Goal: Task Accomplishment & Management: Manage account settings

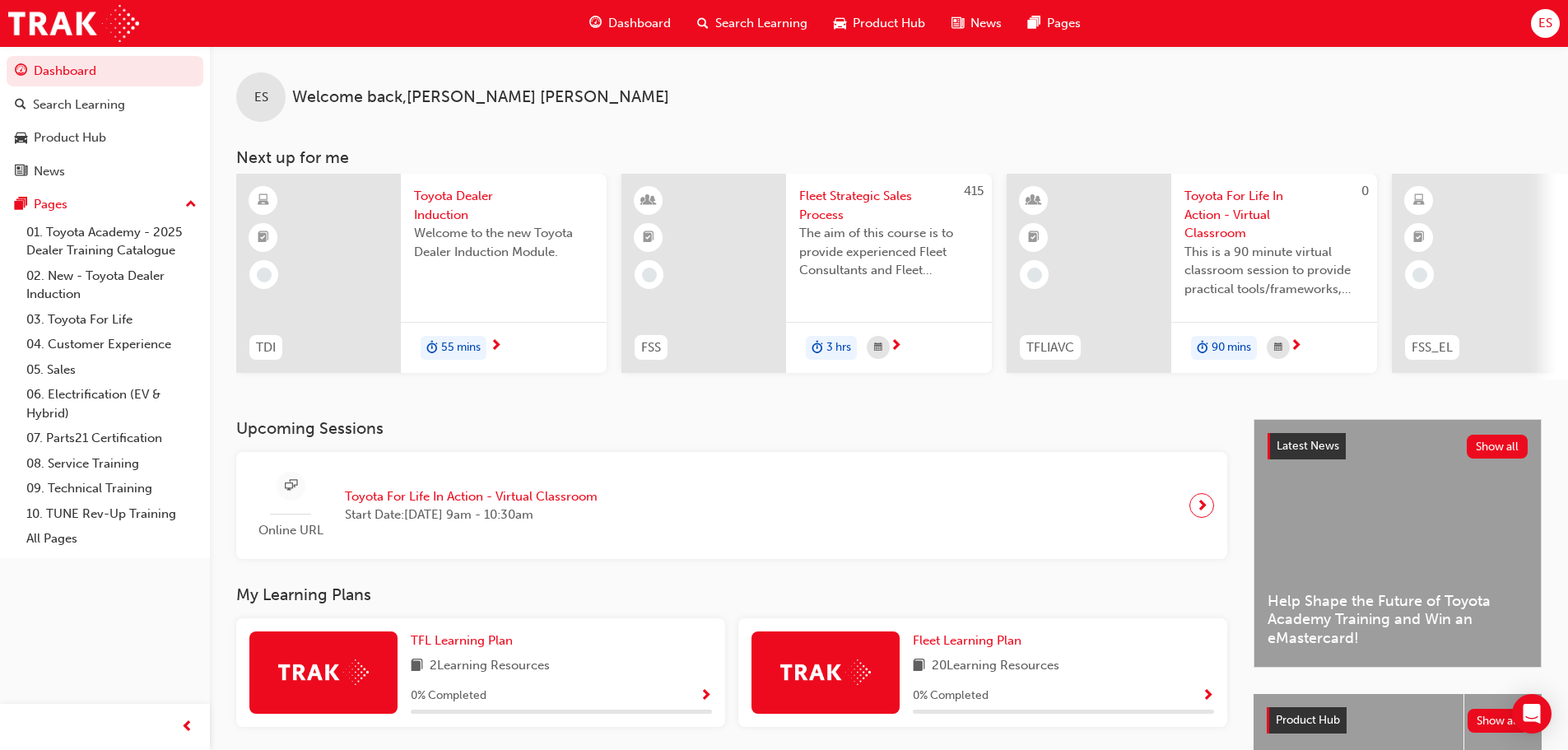
click at [1543, 20] on span "ES" at bounding box center [1545, 23] width 14 height 19
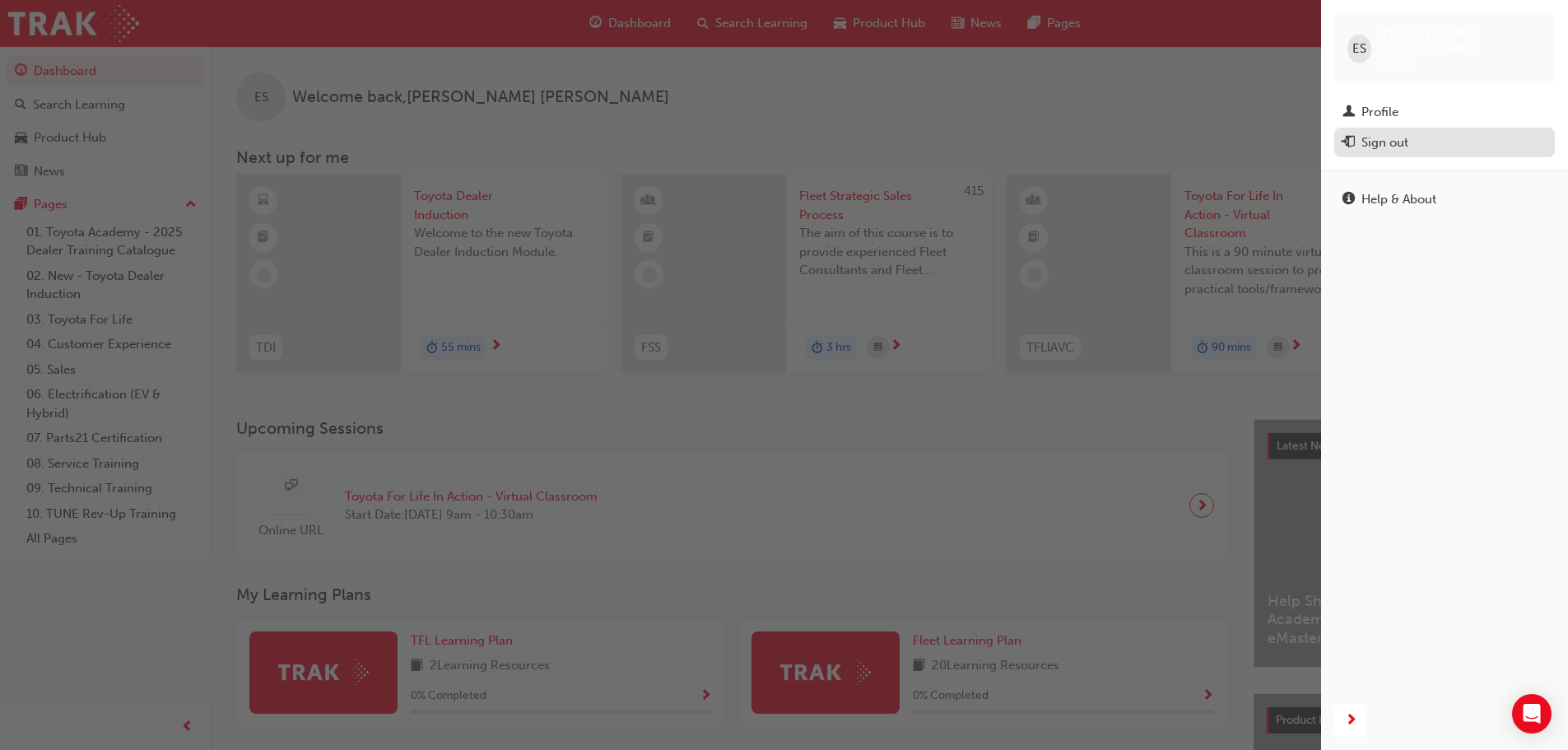
click at [1382, 133] on div "Sign out" at bounding box center [1384, 143] width 47 height 19
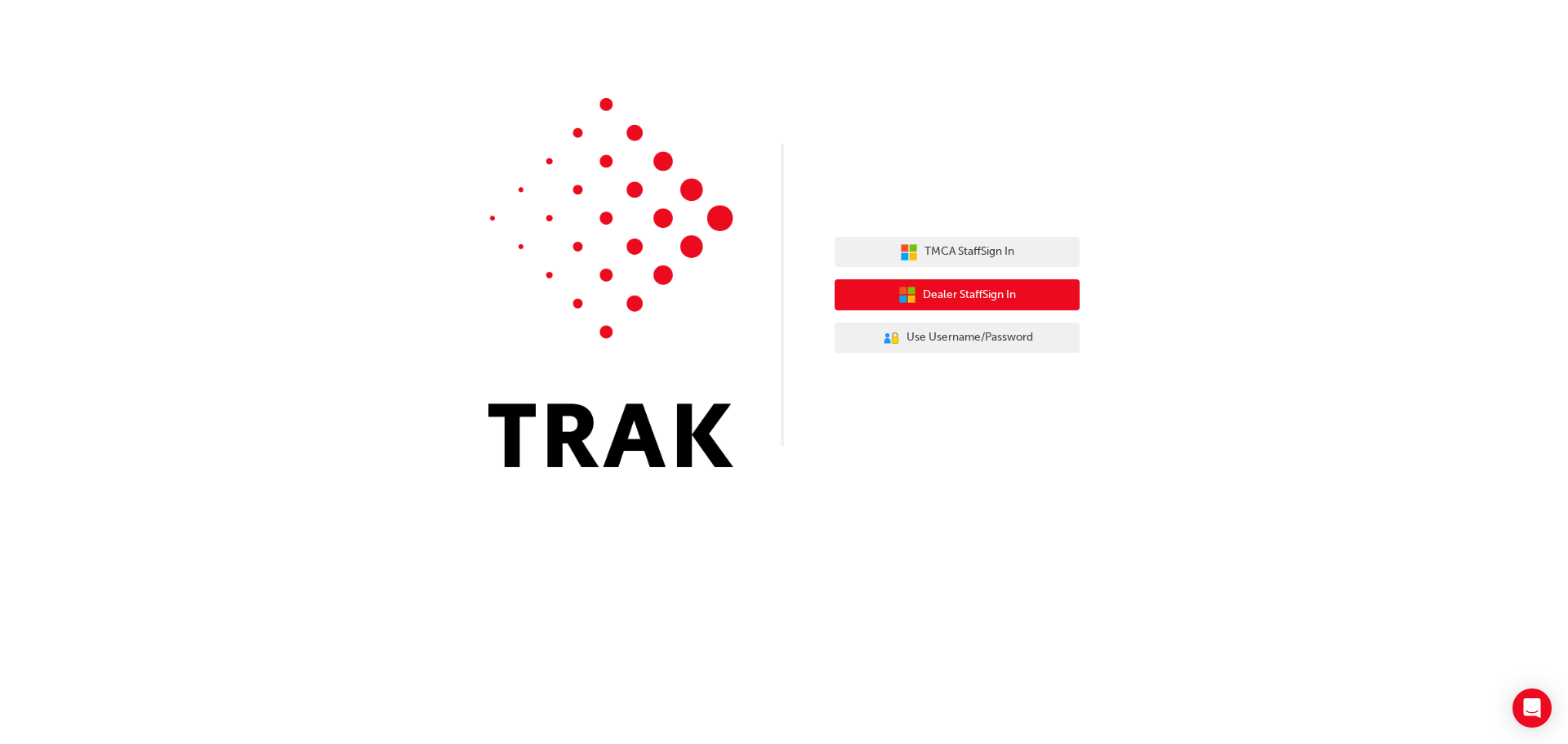
click at [988, 294] on span "Dealer Staff Sign In" at bounding box center [969, 295] width 93 height 18
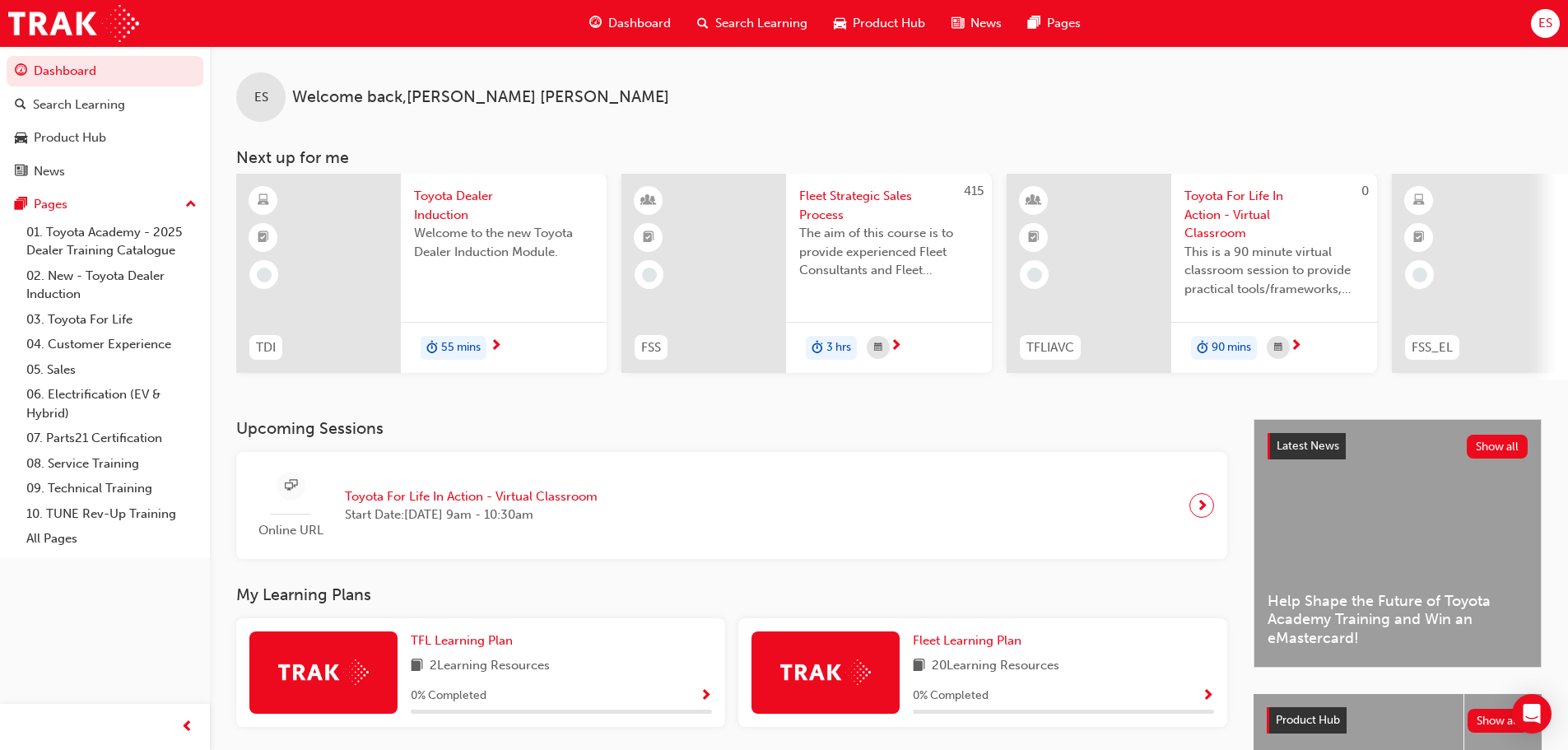
click at [1549, 21] on span "ES" at bounding box center [1545, 23] width 14 height 19
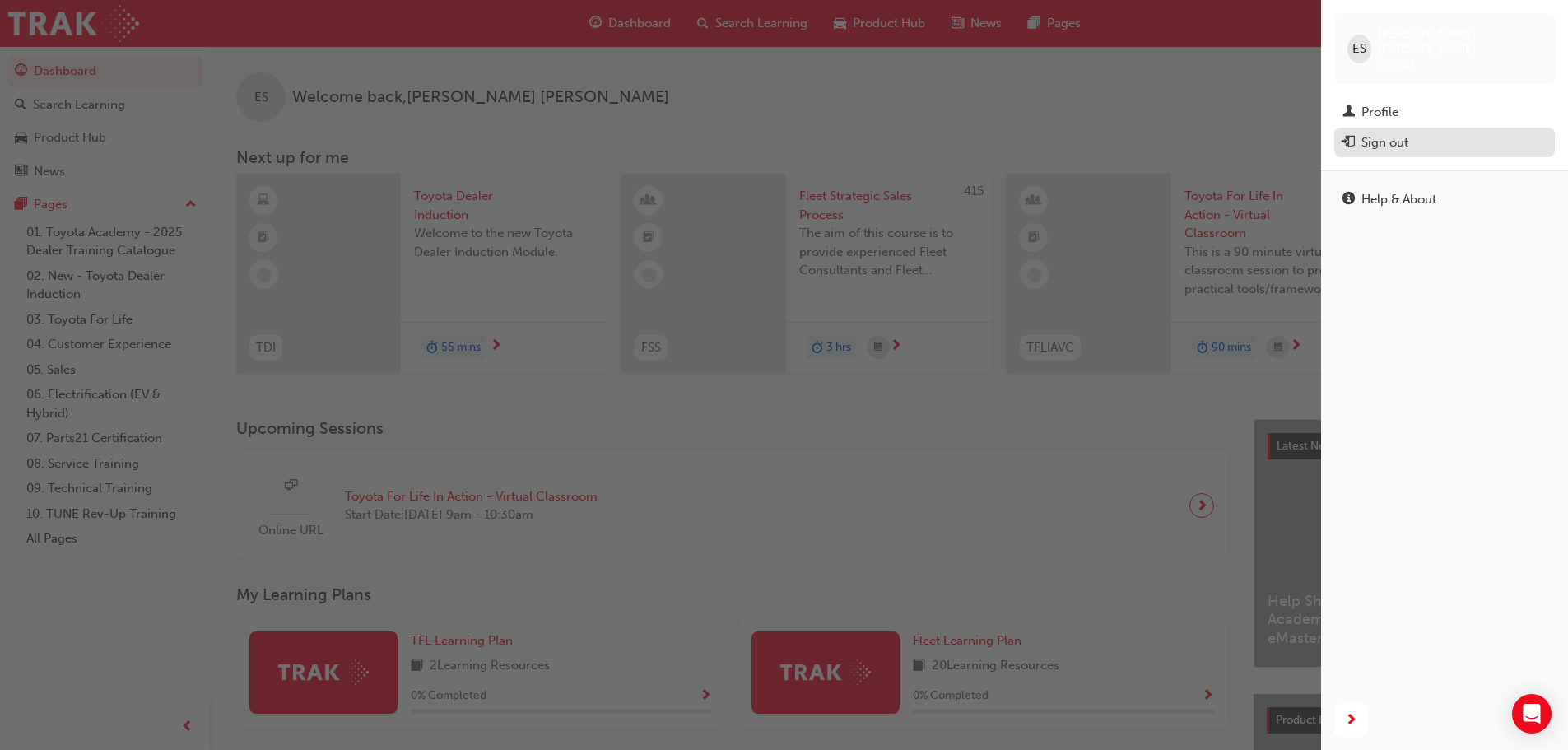
click at [1393, 133] on div "Sign out" at bounding box center [1384, 143] width 47 height 19
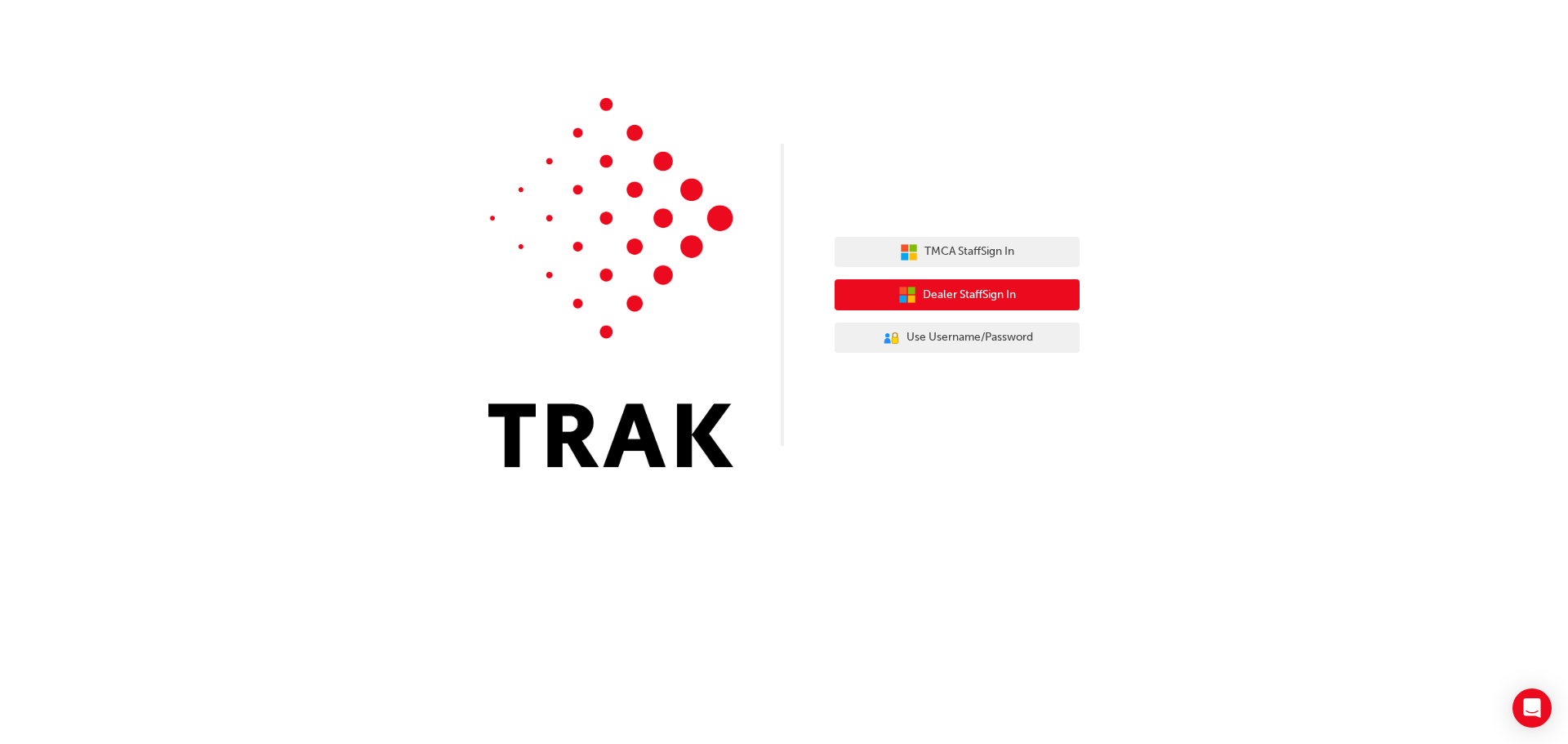
click at [1034, 305] on button "Dealer Staff Sign In" at bounding box center [957, 295] width 245 height 31
